Goal: Task Accomplishment & Management: Manage account settings

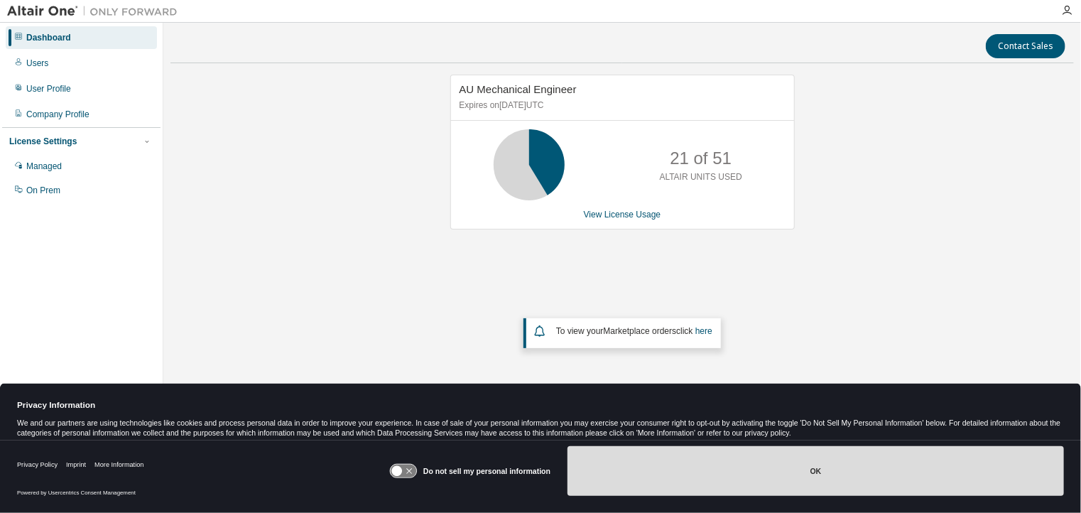
click at [804, 472] on button "OK" at bounding box center [815, 471] width 496 height 50
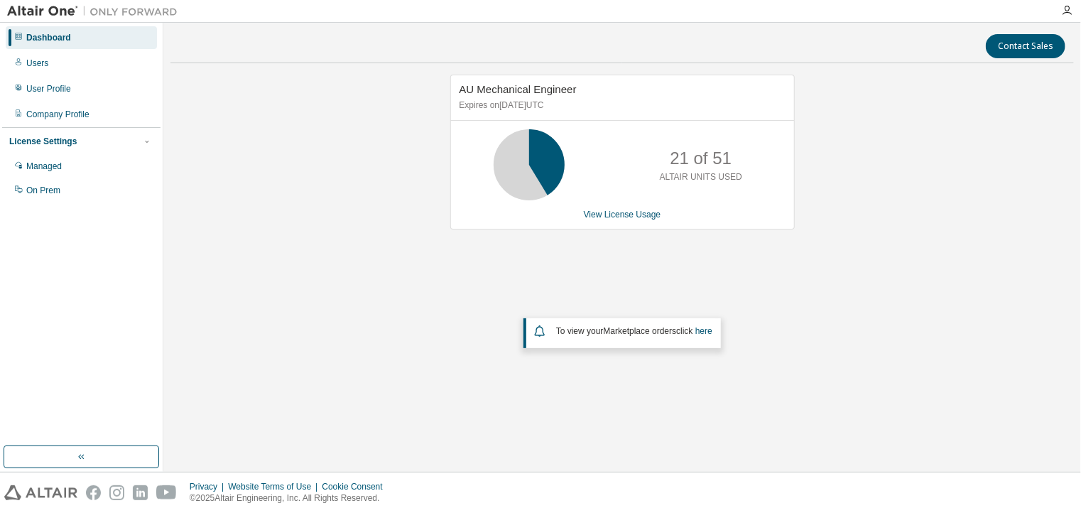
click at [406, 239] on div "AU Mechanical Engineer Expires on [DATE] UTC 21 of 51 ALTAIR UNITS USED View Li…" at bounding box center [621, 241] width 903 height 333
click at [47, 167] on div "Managed" at bounding box center [44, 166] width 36 height 11
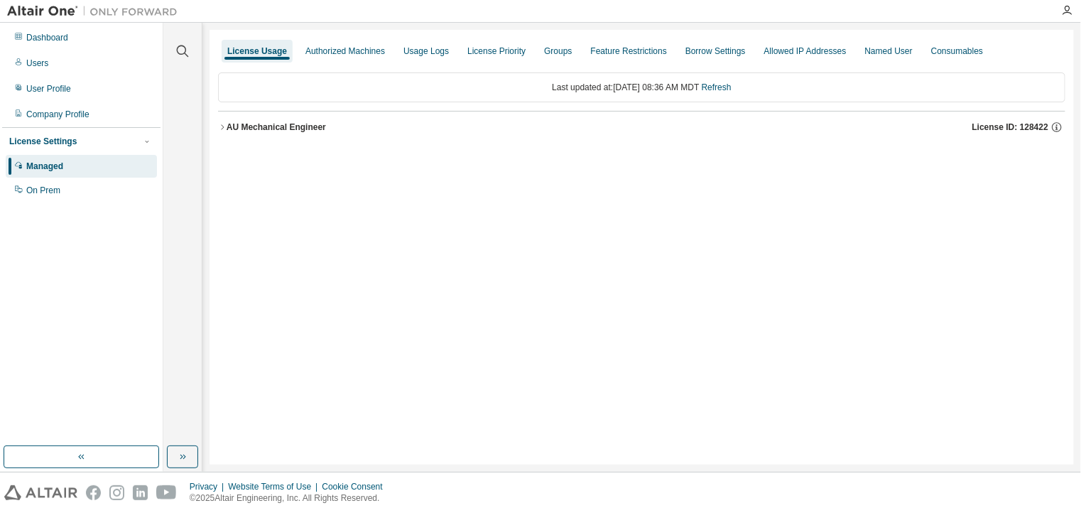
click at [222, 129] on icon "button" at bounding box center [222, 127] width 9 height 9
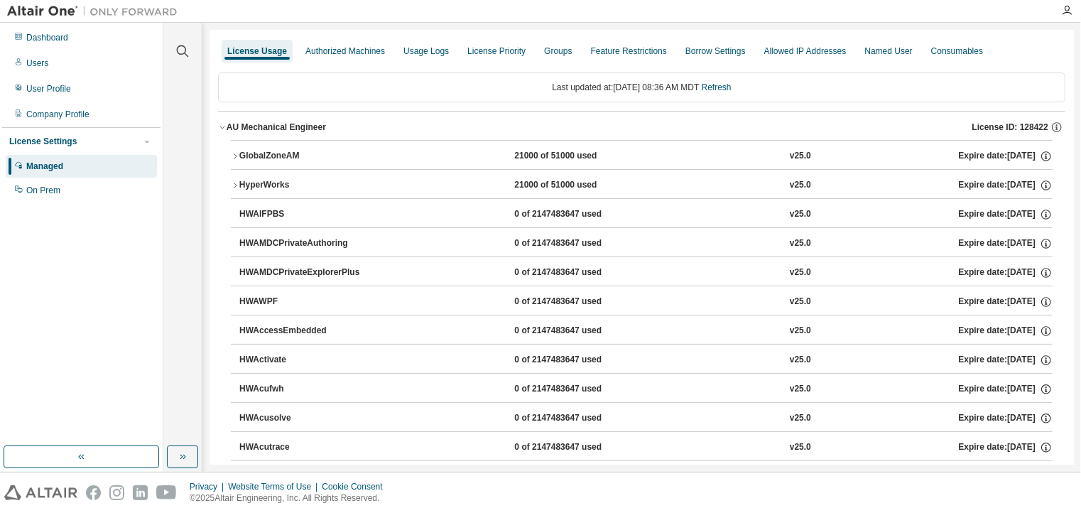
click at [236, 156] on icon "button" at bounding box center [235, 156] width 9 height 9
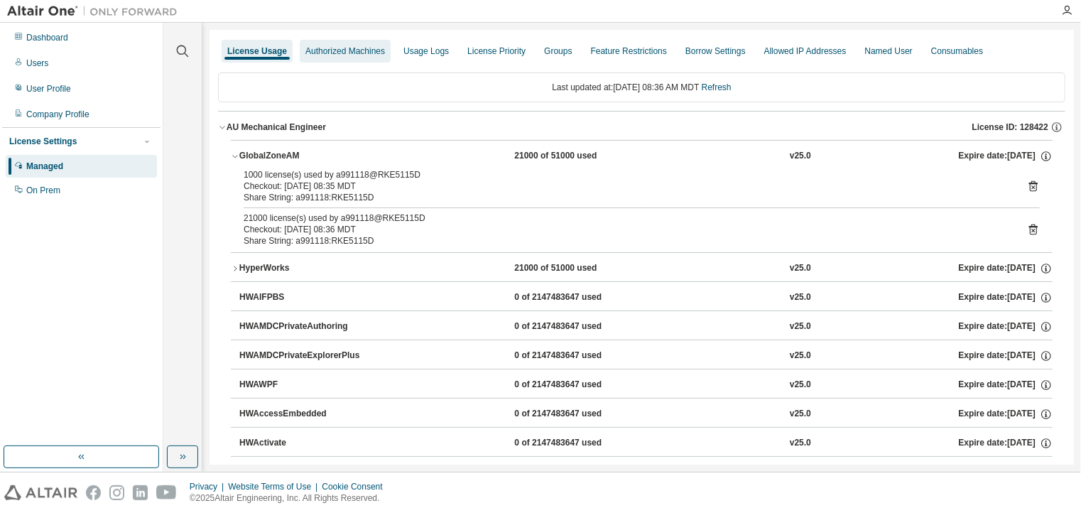
click at [335, 46] on div "Authorized Machines" at bounding box center [345, 50] width 80 height 11
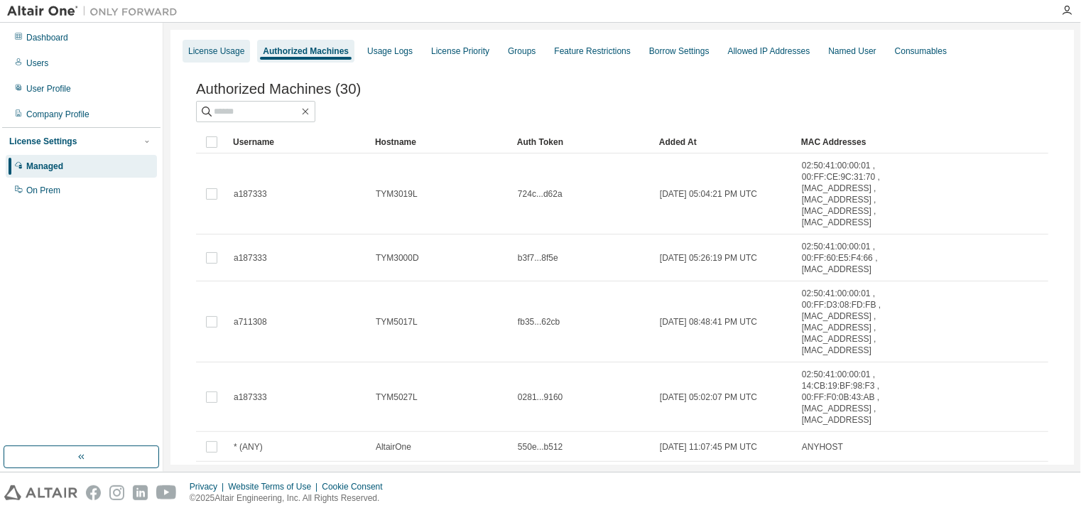
click at [224, 52] on div "License Usage" at bounding box center [216, 50] width 56 height 11
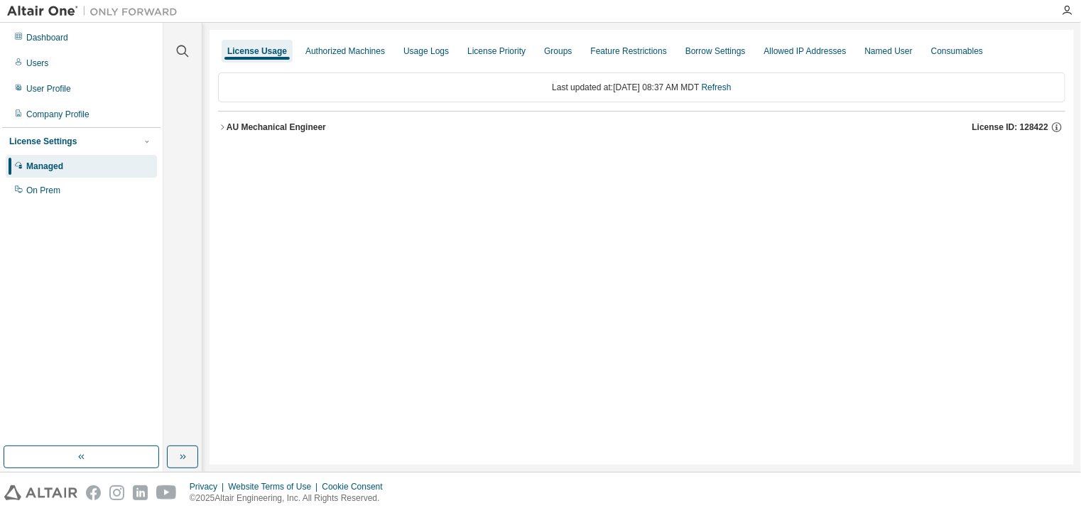
click at [224, 126] on icon "button" at bounding box center [222, 126] width 3 height 5
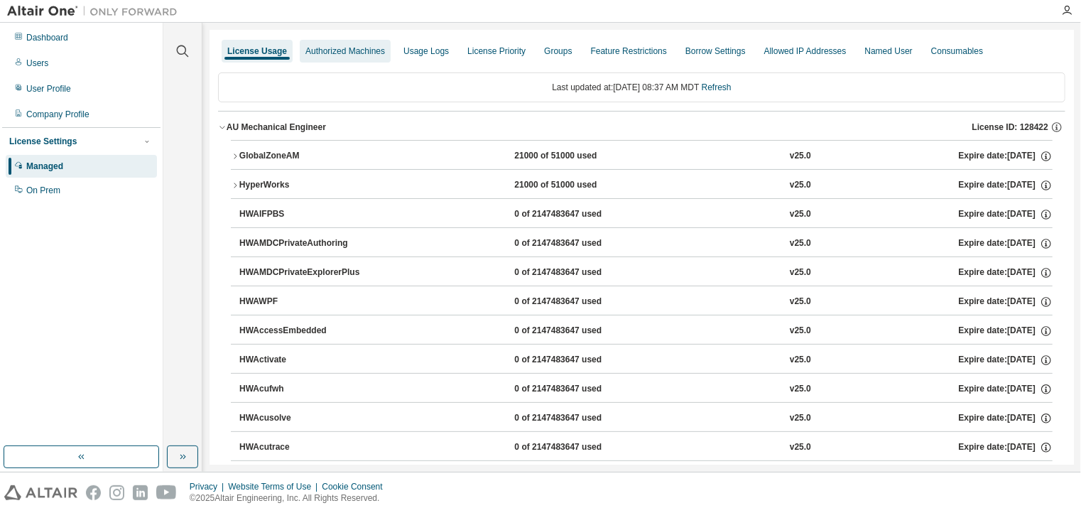
click at [341, 55] on div "Authorized Machines" at bounding box center [345, 50] width 80 height 11
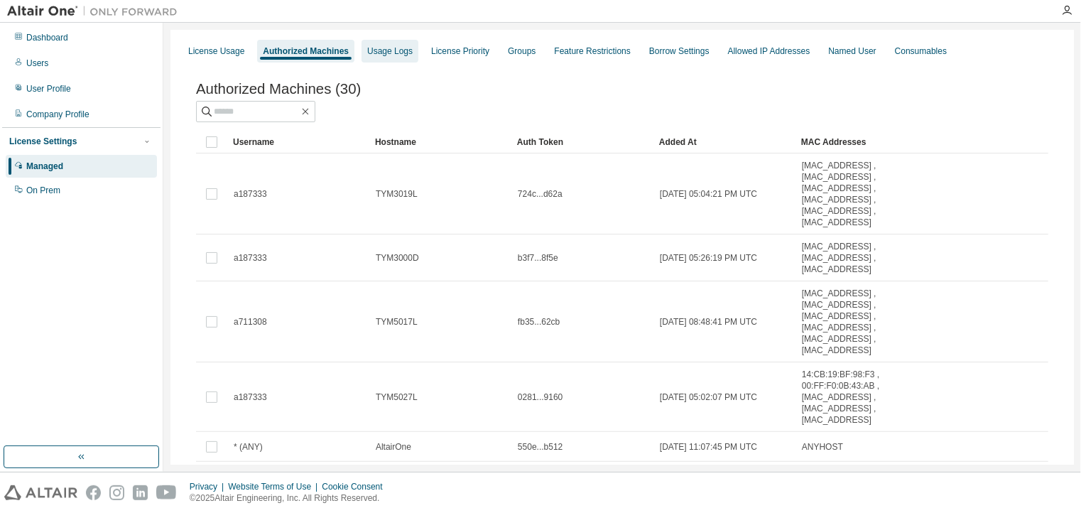
click at [395, 50] on div "Usage Logs" at bounding box center [389, 50] width 45 height 11
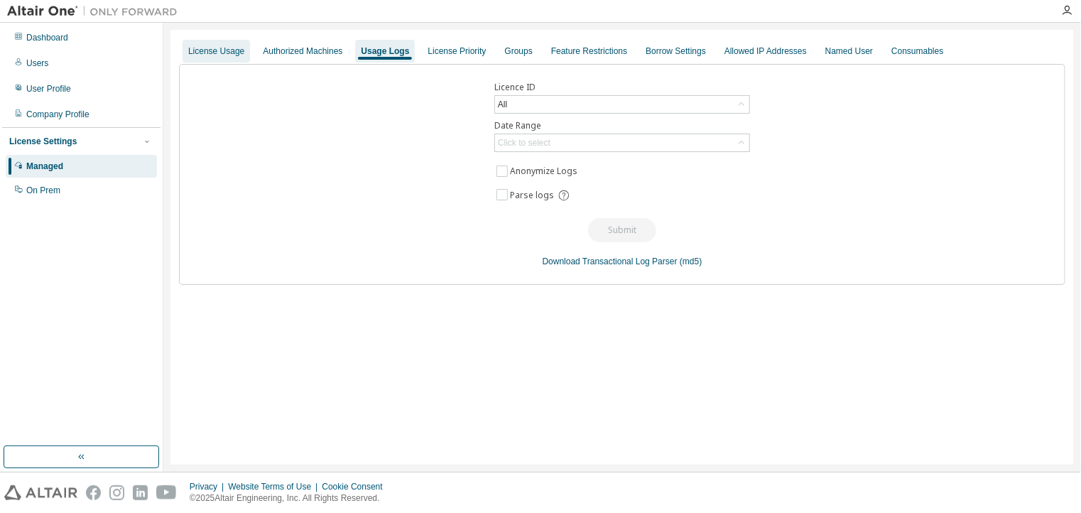
click at [207, 46] on div "License Usage" at bounding box center [216, 50] width 56 height 11
